Goal: Task Accomplishment & Management: Complete application form

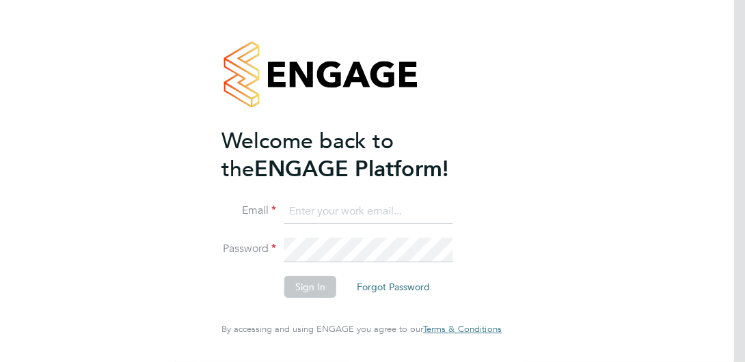
type input "[PERSON_NAME][EMAIL_ADDRESS][DOMAIN_NAME]"
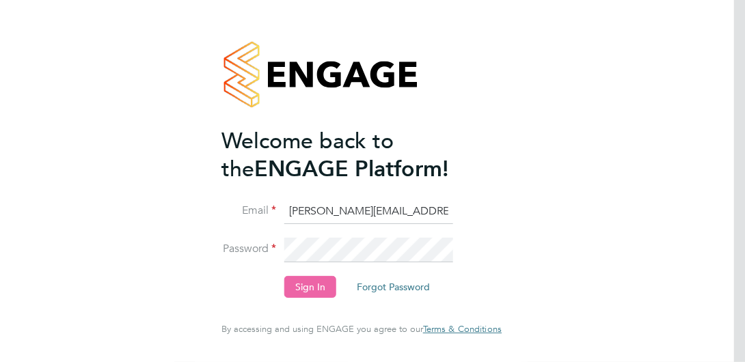
click at [307, 277] on button "Sign In" at bounding box center [310, 287] width 52 height 22
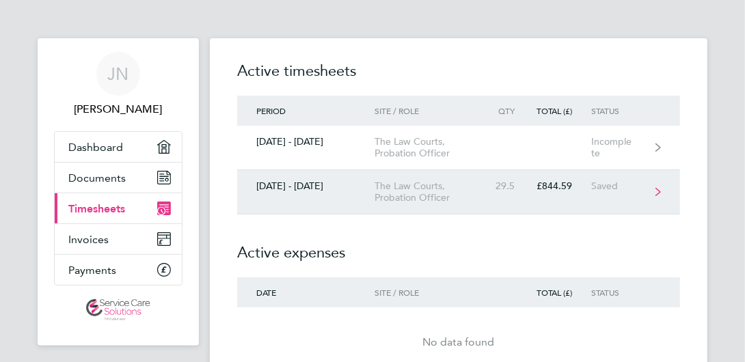
click at [335, 208] on link "25 - 31 Aug 2025 The Law Courts, Probation Officer 29.5 £844.59 Saved" at bounding box center [458, 192] width 443 height 44
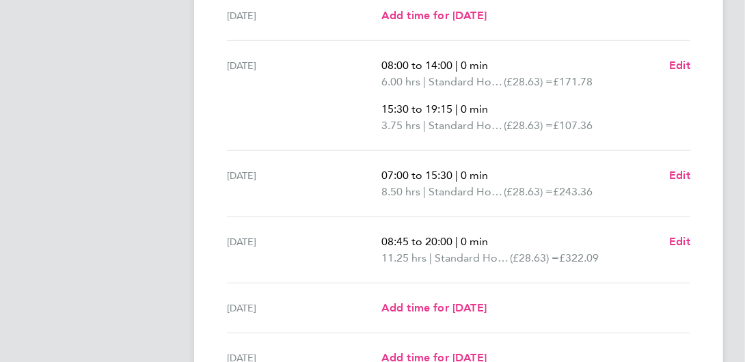
scroll to position [410, 0]
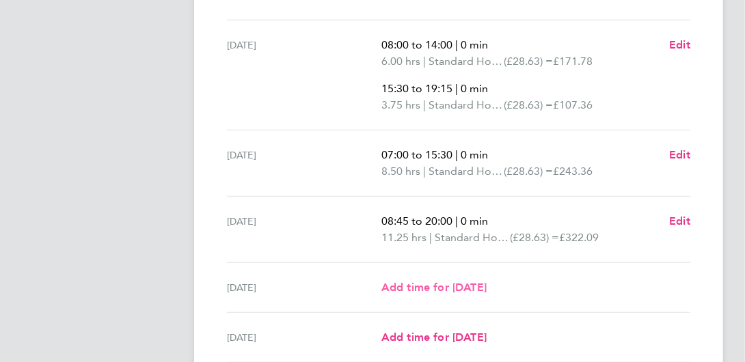
click at [427, 291] on span "Add time for Fri 29 Aug" at bounding box center [434, 287] width 105 height 13
select select "30"
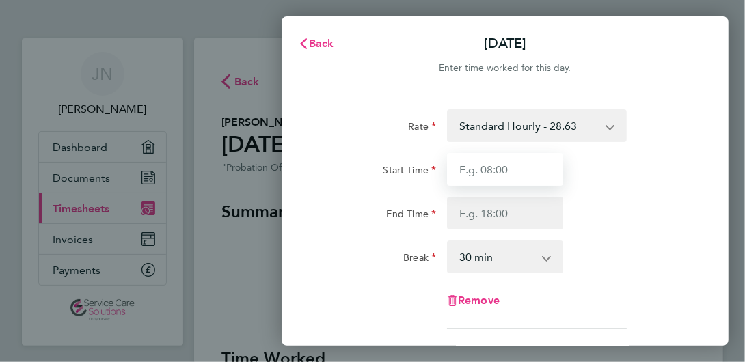
click at [493, 174] on input "Start Time" at bounding box center [505, 169] width 116 height 33
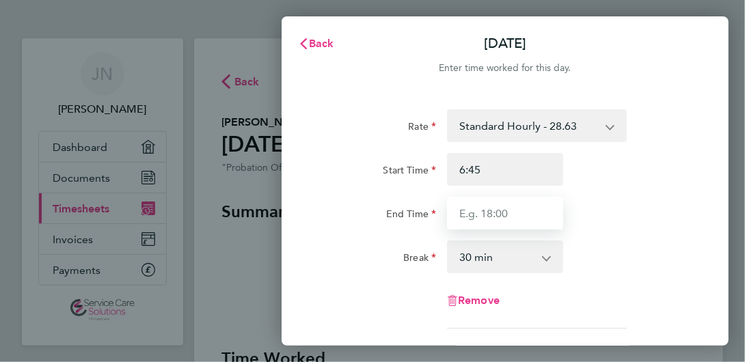
type input "06:45"
click at [520, 219] on input "End Time" at bounding box center [505, 213] width 116 height 33
type input "18:00"
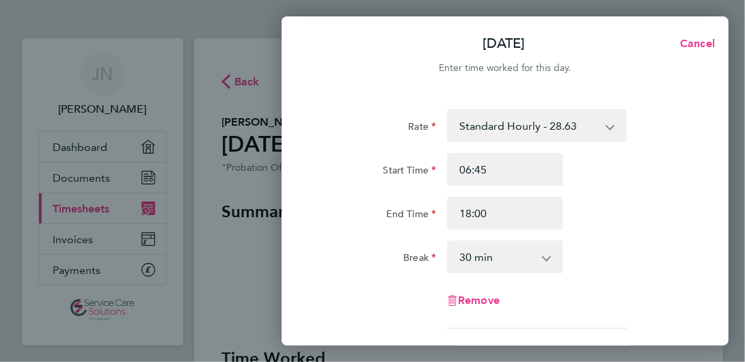
click at [509, 255] on select "0 min 15 min 30 min 45 min 60 min 75 min 90 min" at bounding box center [497, 257] width 97 height 30
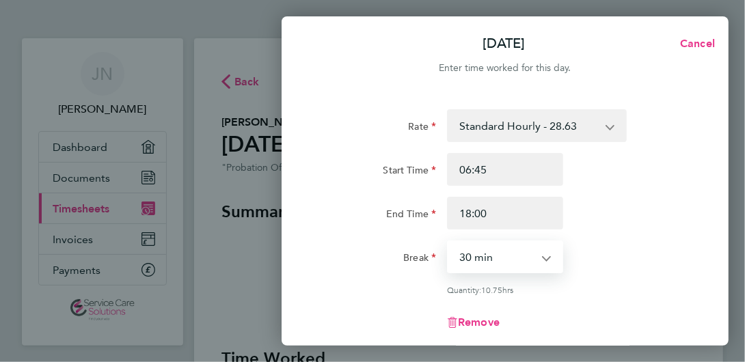
select select "0"
click at [449, 242] on select "0 min 15 min 30 min 45 min 60 min 75 min 90 min" at bounding box center [497, 257] width 97 height 30
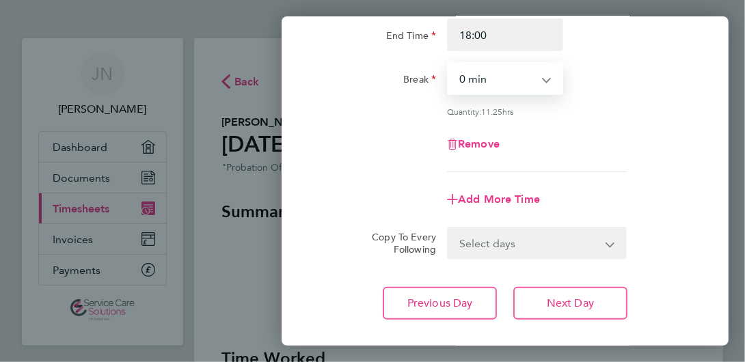
scroll to position [254, 0]
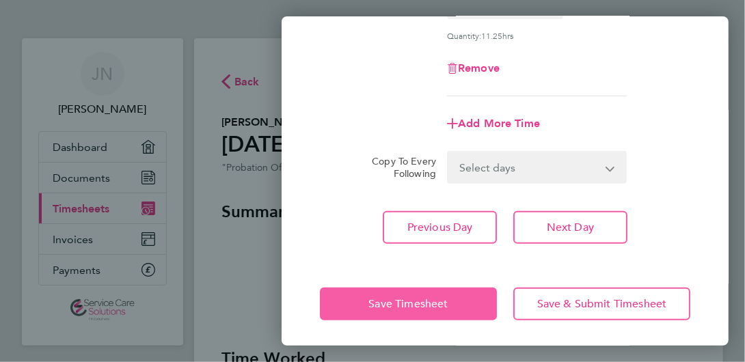
click at [410, 310] on button "Save Timesheet" at bounding box center [408, 304] width 177 height 33
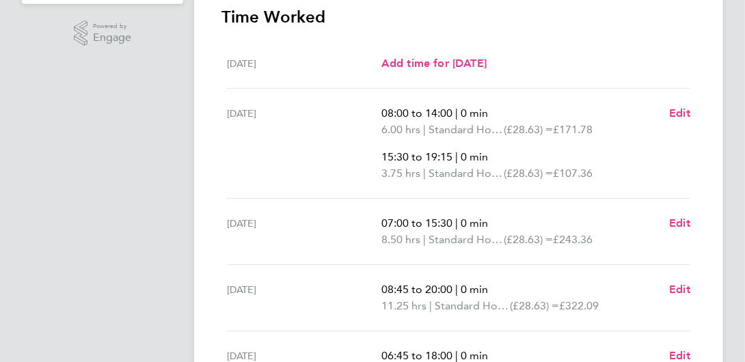
scroll to position [595, 0]
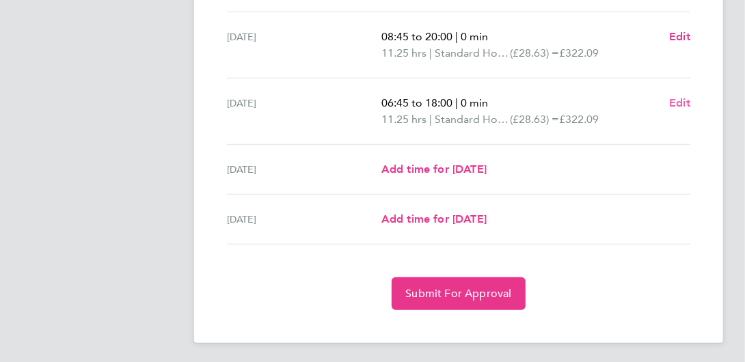
click at [678, 104] on span "Edit" at bounding box center [679, 102] width 21 height 13
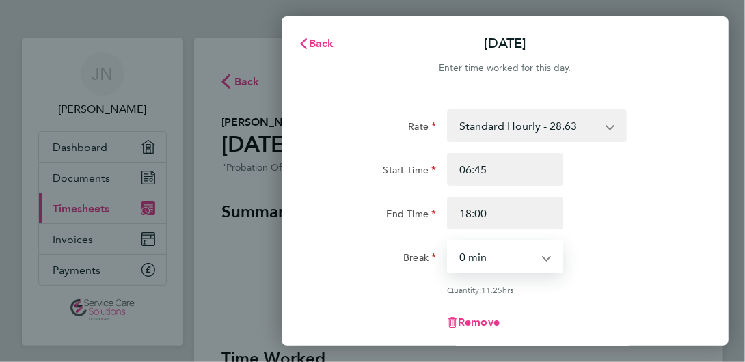
click at [506, 247] on select "0 min 15 min 30 min 45 min 60 min 75 min 90 min" at bounding box center [497, 257] width 97 height 30
select select "30"
click at [449, 242] on select "0 min 15 min 30 min 45 min 60 min 75 min 90 min" at bounding box center [497, 257] width 97 height 30
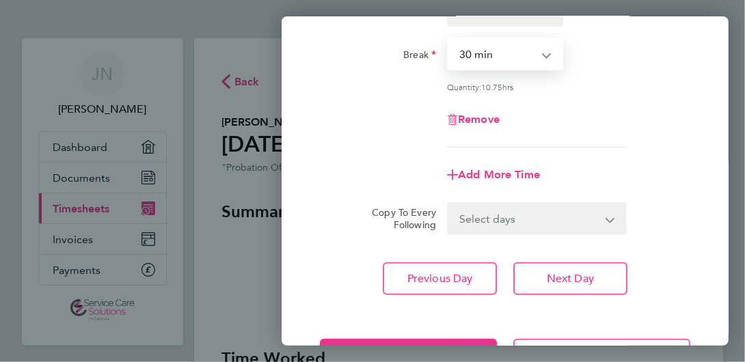
scroll to position [254, 0]
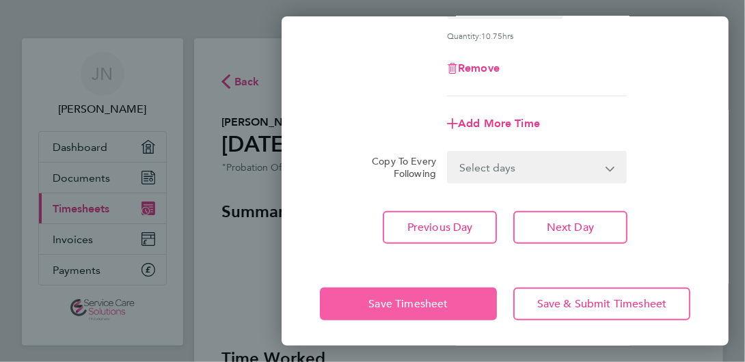
click at [451, 305] on button "Save Timesheet" at bounding box center [408, 304] width 177 height 33
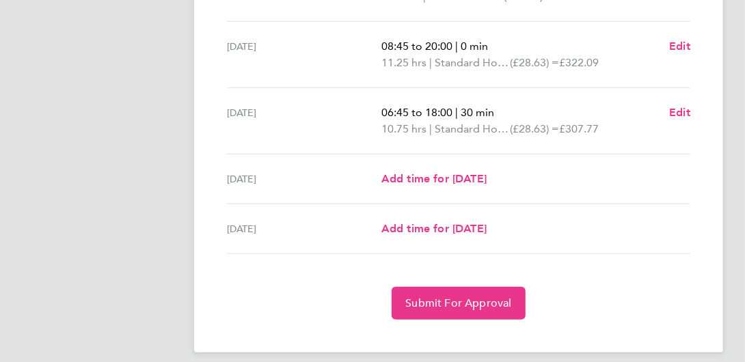
scroll to position [595, 0]
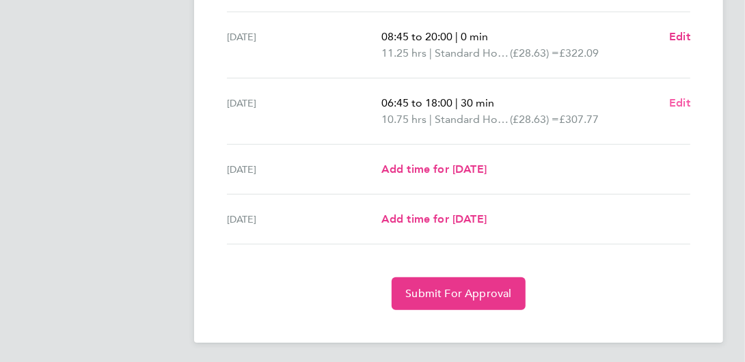
click at [687, 102] on span "Edit" at bounding box center [679, 102] width 21 height 13
select select "30"
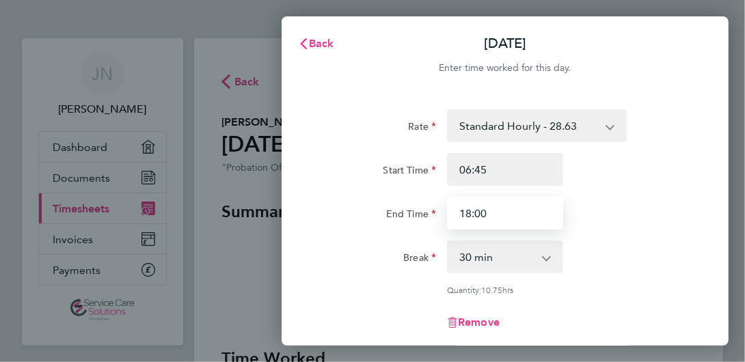
click at [502, 227] on input "18:00" at bounding box center [505, 213] width 116 height 33
drag, startPoint x: 449, startPoint y: 221, endPoint x: 391, endPoint y: 219, distance: 58.2
click at [391, 219] on div "End Time 18:00" at bounding box center [506, 213] width 382 height 33
drag, startPoint x: 529, startPoint y: 219, endPoint x: 403, endPoint y: 217, distance: 125.8
click at [403, 217] on div "End Time 17:45" at bounding box center [506, 213] width 382 height 33
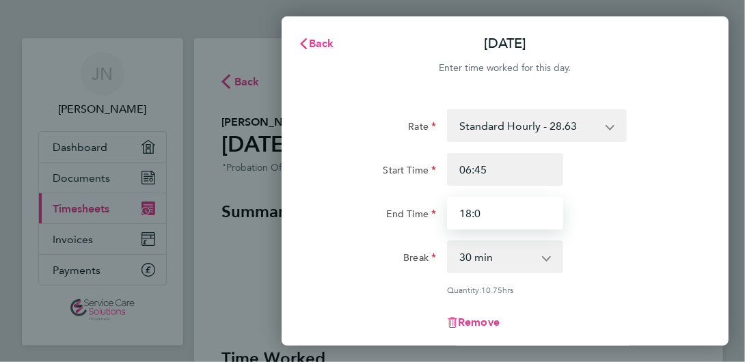
type input "18:00"
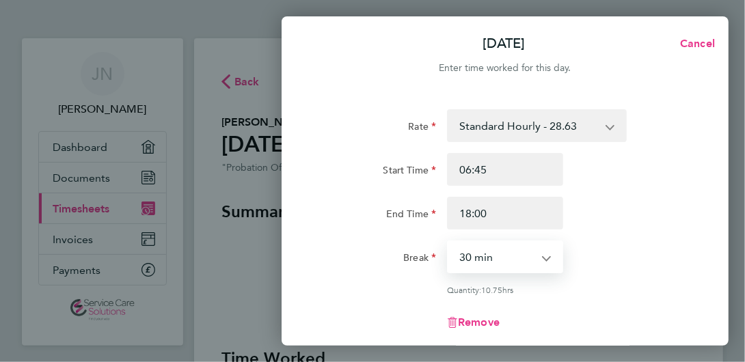
click at [533, 269] on select "0 min 15 min 30 min 45 min 60 min 75 min 90 min" at bounding box center [497, 257] width 97 height 30
select select "45"
click at [449, 242] on select "0 min 15 min 30 min 45 min 60 min 75 min 90 min" at bounding box center [497, 257] width 97 height 30
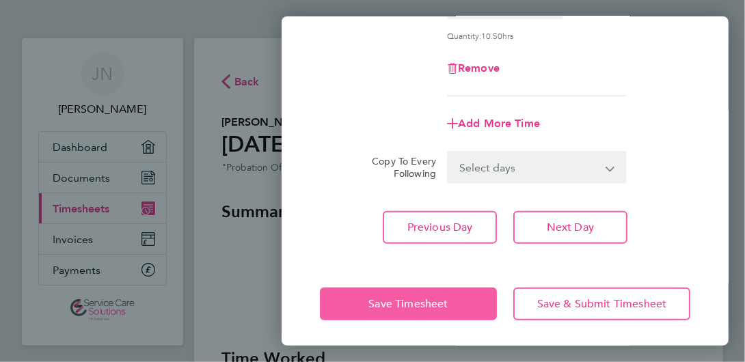
click at [421, 304] on span "Save Timesheet" at bounding box center [408, 304] width 79 height 14
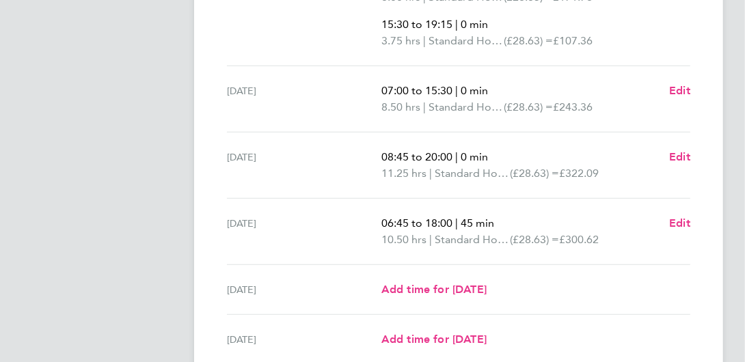
scroll to position [595, 0]
